Goal: Find specific page/section

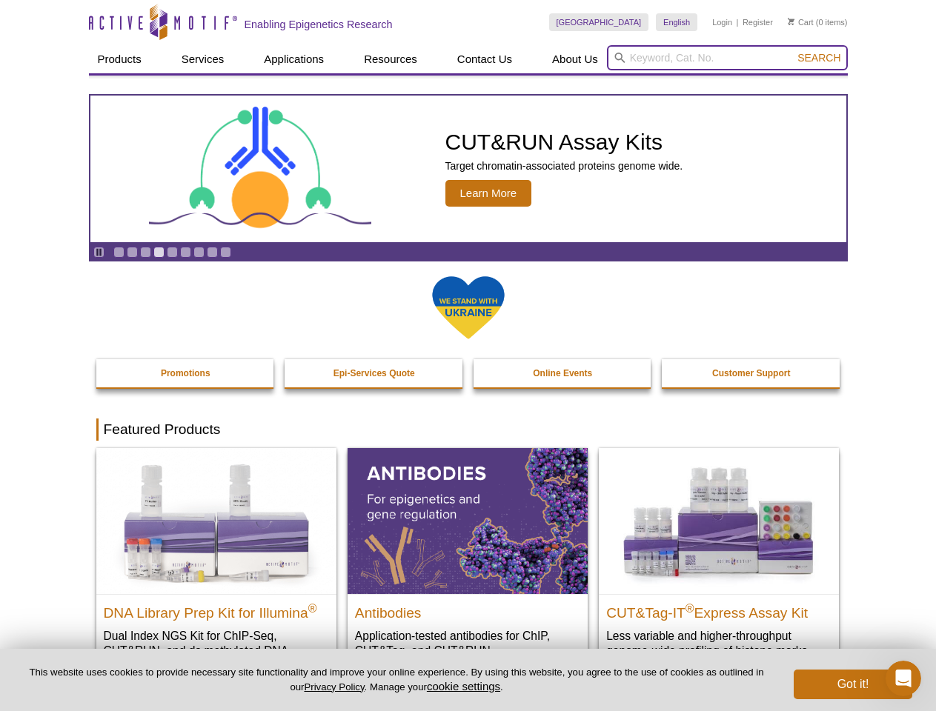
click at [727, 58] on input "search" at bounding box center [727, 57] width 241 height 25
click at [99, 252] on icon "Pause" at bounding box center [99, 252] width 10 height 10
click at [119, 252] on link "Go to slide 1" at bounding box center [118, 252] width 11 height 11
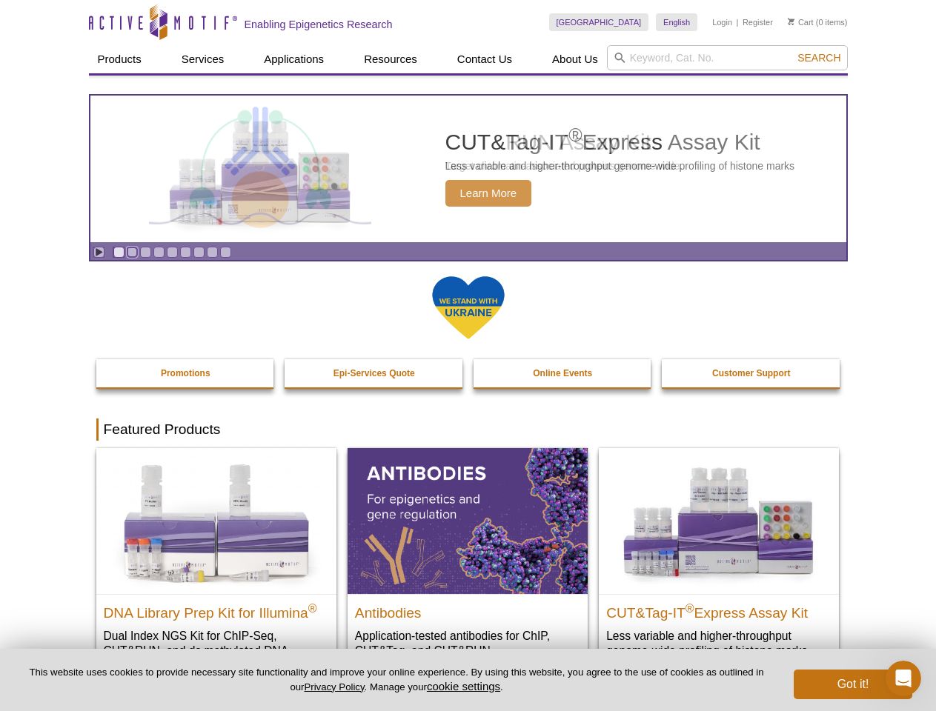
click at [132, 252] on link "Go to slide 2" at bounding box center [132, 252] width 11 height 11
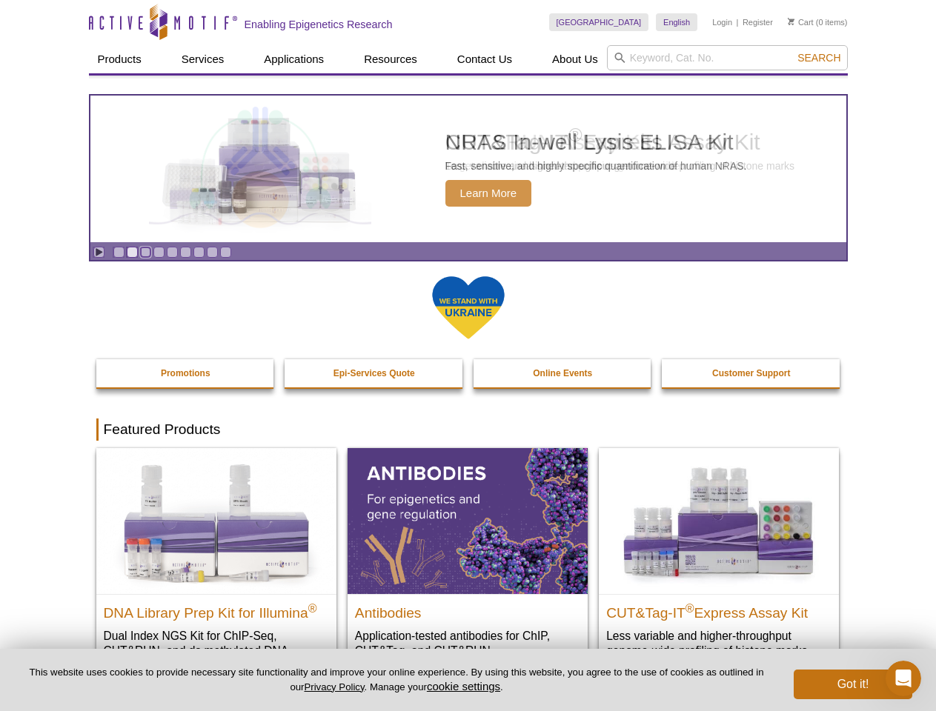
click at [145, 252] on link "Go to slide 3" at bounding box center [145, 252] width 11 height 11
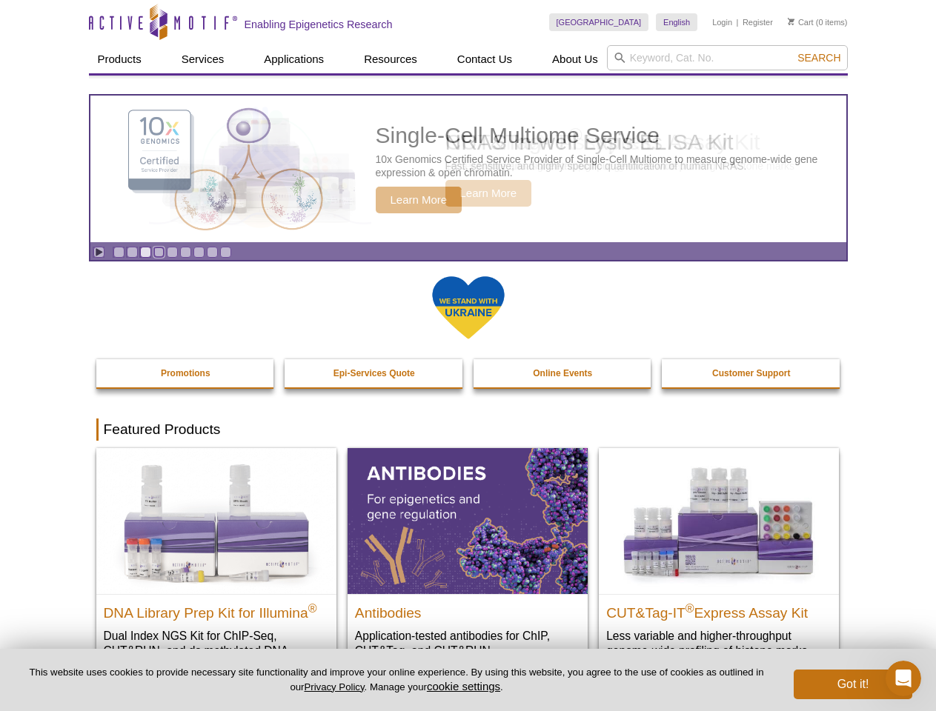
click at [159, 252] on link "Go to slide 4" at bounding box center [158, 252] width 11 height 11
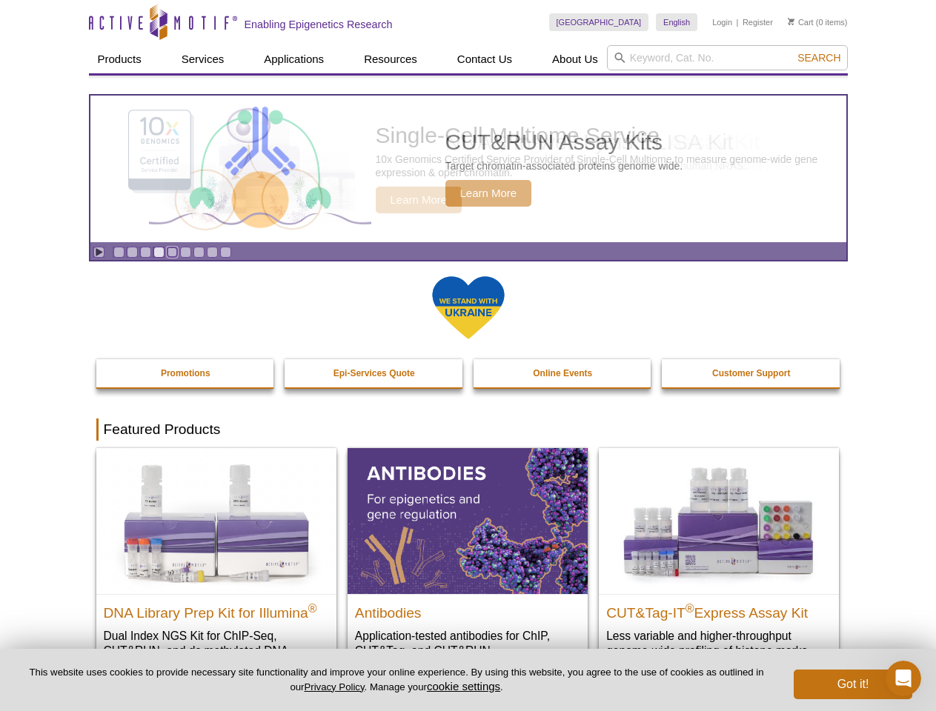
click at [172, 252] on link "Go to slide 5" at bounding box center [172, 252] width 11 height 11
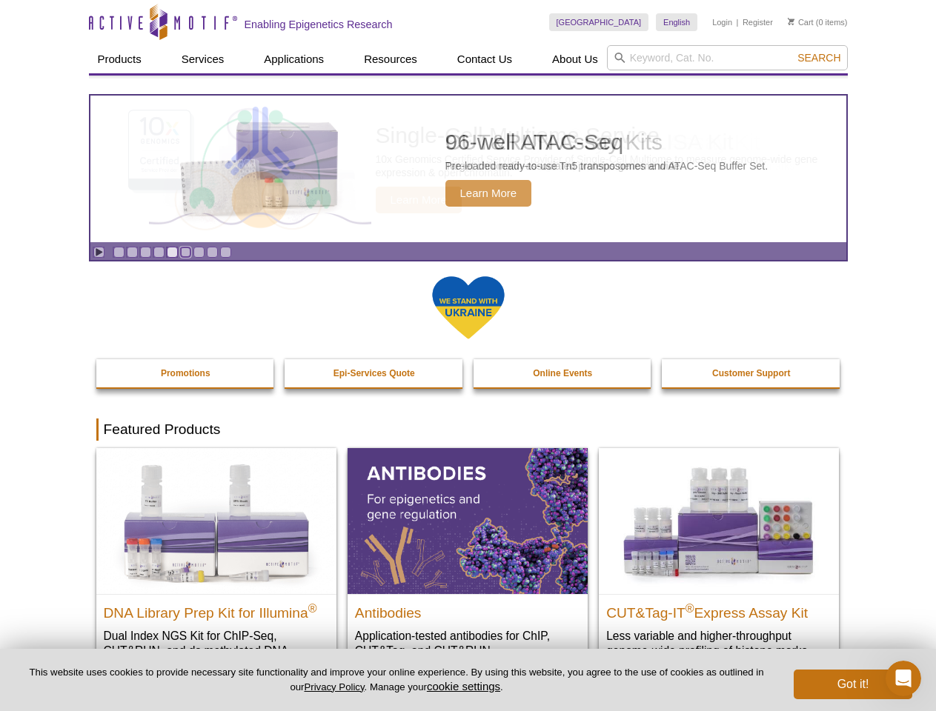
click at [185, 252] on link "Go to slide 6" at bounding box center [185, 252] width 11 height 11
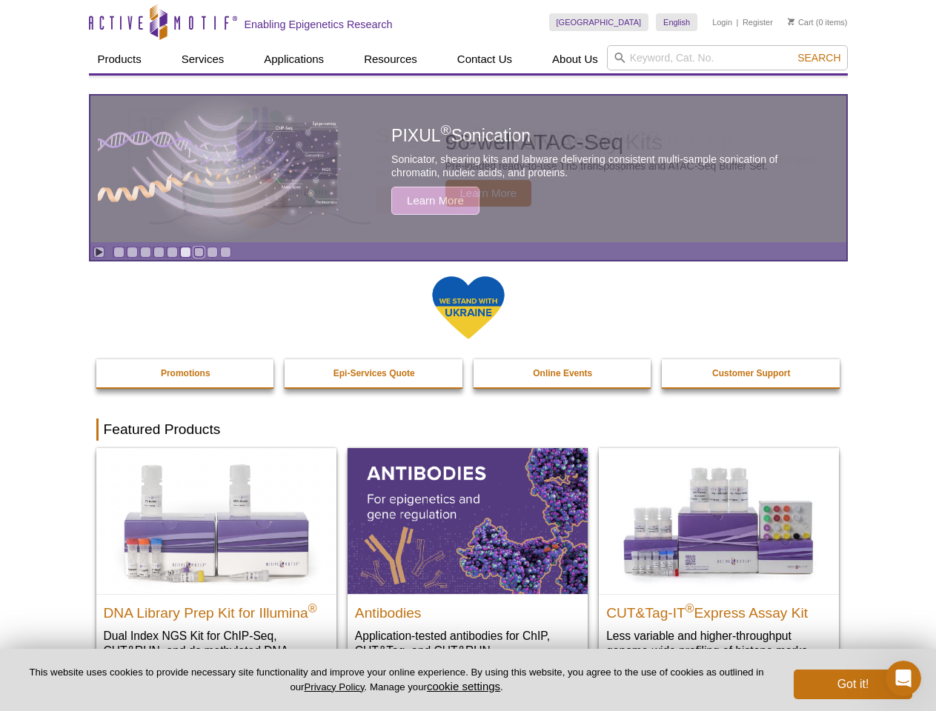
click at [199, 252] on link "Go to slide 7" at bounding box center [198, 252] width 11 height 11
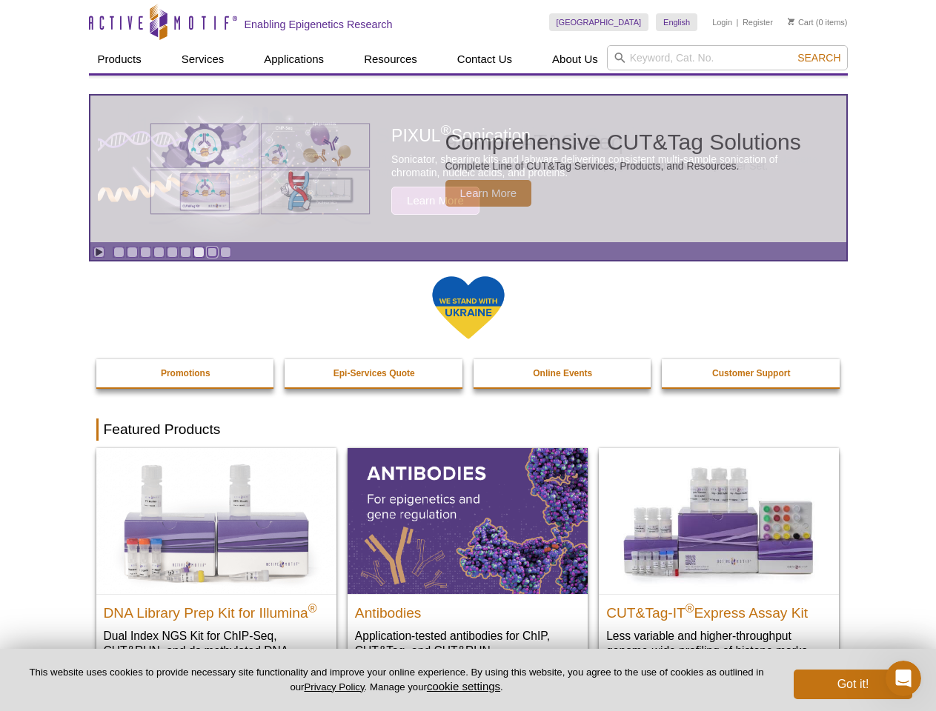
click at [212, 252] on link "Go to slide 8" at bounding box center [212, 252] width 11 height 11
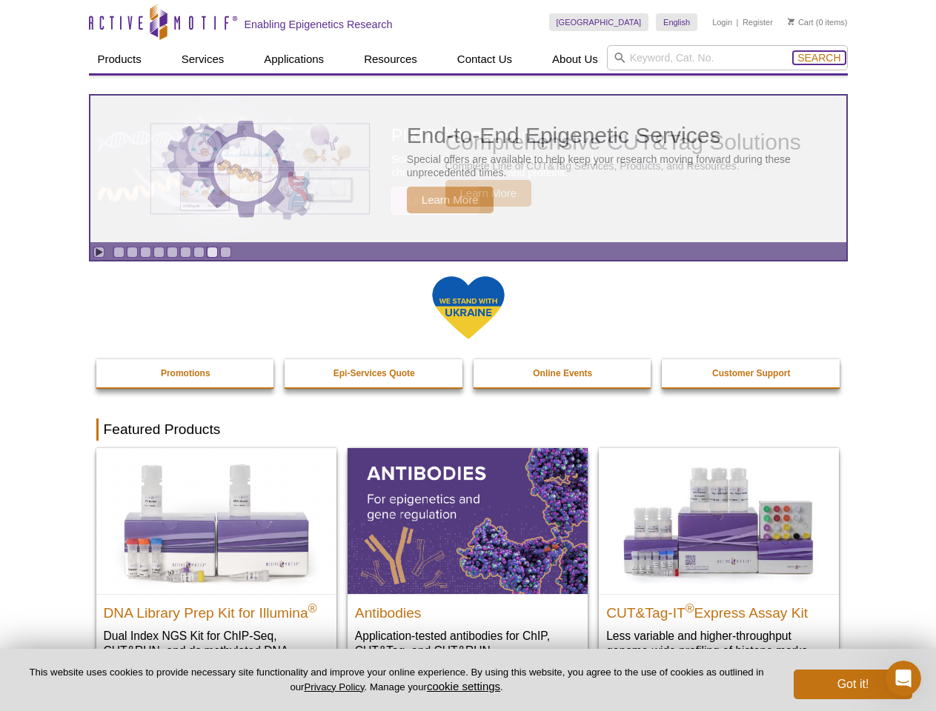
click at [819, 58] on span "Search" at bounding box center [818, 58] width 43 height 12
